Goal: Information Seeking & Learning: Learn about a topic

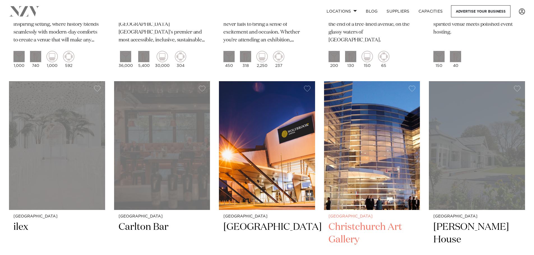
scroll to position [673, 0]
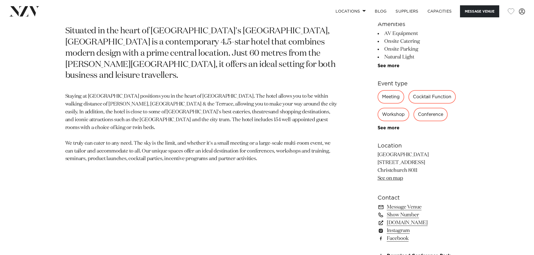
scroll to position [308, 0]
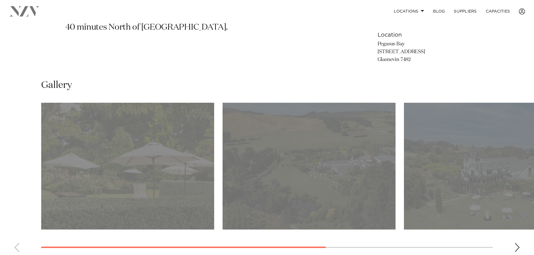
scroll to position [449, 0]
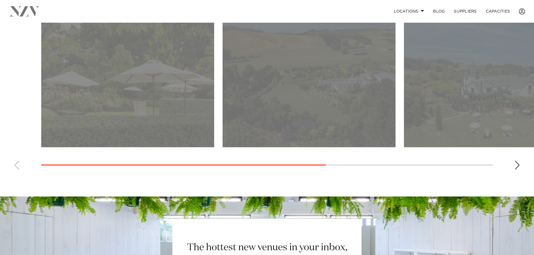
click at [517, 164] on div "Next slide" at bounding box center [517, 165] width 6 height 9
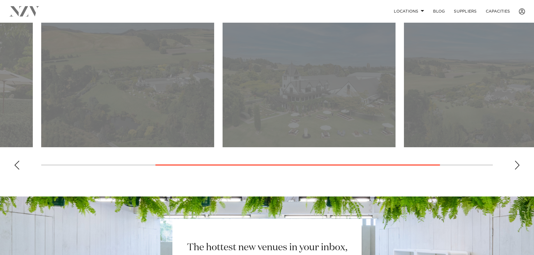
click at [517, 164] on div "Next slide" at bounding box center [517, 165] width 6 height 9
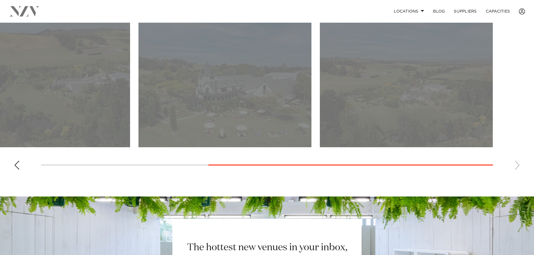
click at [517, 164] on swiper-container at bounding box center [267, 97] width 534 height 154
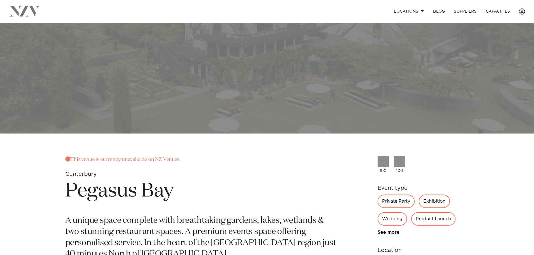
scroll to position [227, 0]
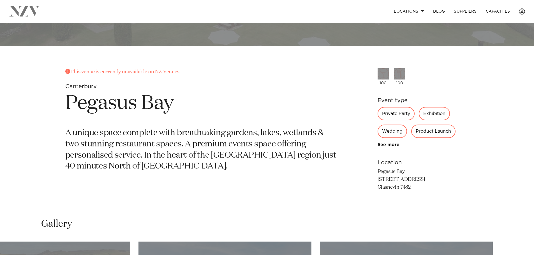
click at [96, 98] on h1 "Pegasus Bay" at bounding box center [201, 104] width 272 height 26
click at [135, 64] on div "Canterbury Pegasus Bay This venue is currently unavailable on NZ Venues. Canter…" at bounding box center [267, 96] width 534 height 600
click at [313, 93] on h1 "Pegasus Bay" at bounding box center [201, 104] width 272 height 26
